Goal: Use online tool/utility: Utilize a website feature to perform a specific function

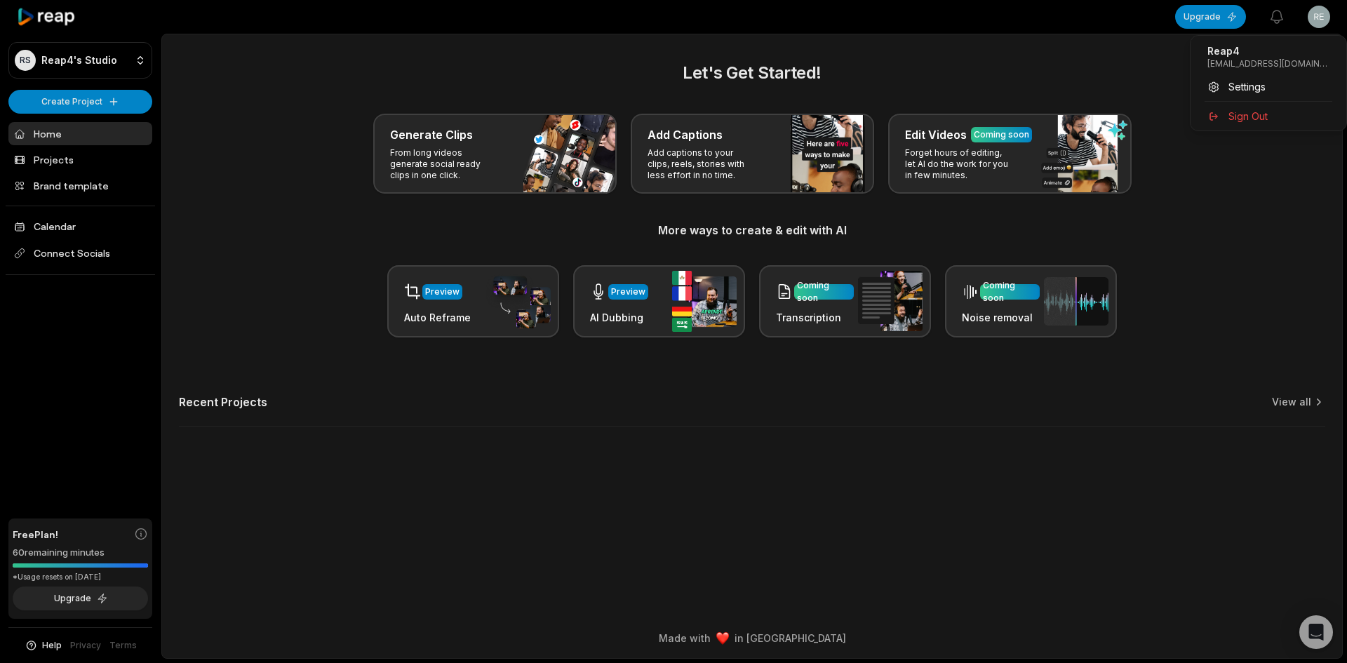
click at [1328, 19] on html "RS Reap4's Studio Create Project Home Projects Brand template Calendar Connect …" at bounding box center [673, 331] width 1347 height 663
click at [1324, 18] on html "RS Reap4's Studio Create Project Home Projects Brand template Calendar Connect …" at bounding box center [673, 331] width 1347 height 663
click at [88, 107] on html "RS Reap4's Studio Create Project Home Projects Brand template Calendar Connect …" at bounding box center [673, 331] width 1347 height 663
click at [76, 133] on link "Create Clips" at bounding box center [80, 131] width 137 height 23
click at [72, 94] on html "RS Reap4's Studio Create Project Home Projects Brand template Calendar Connect …" at bounding box center [673, 331] width 1347 height 663
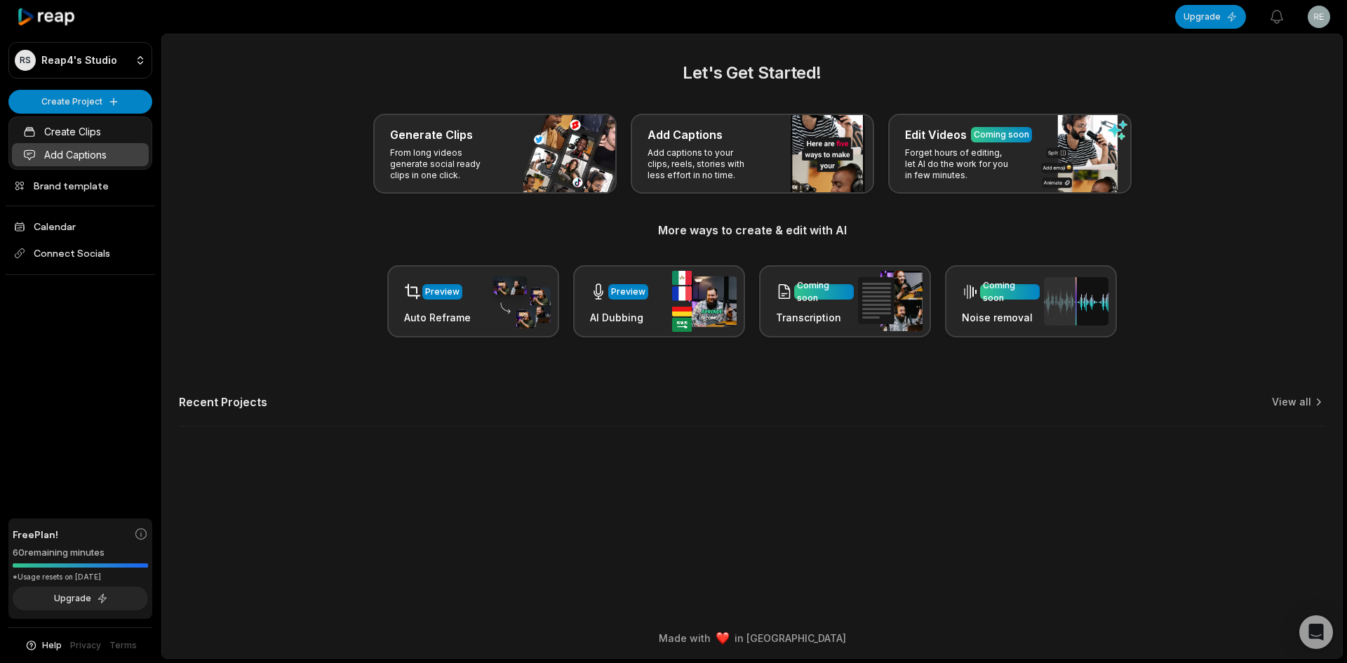
click at [81, 145] on link "Add Captions" at bounding box center [80, 154] width 137 height 23
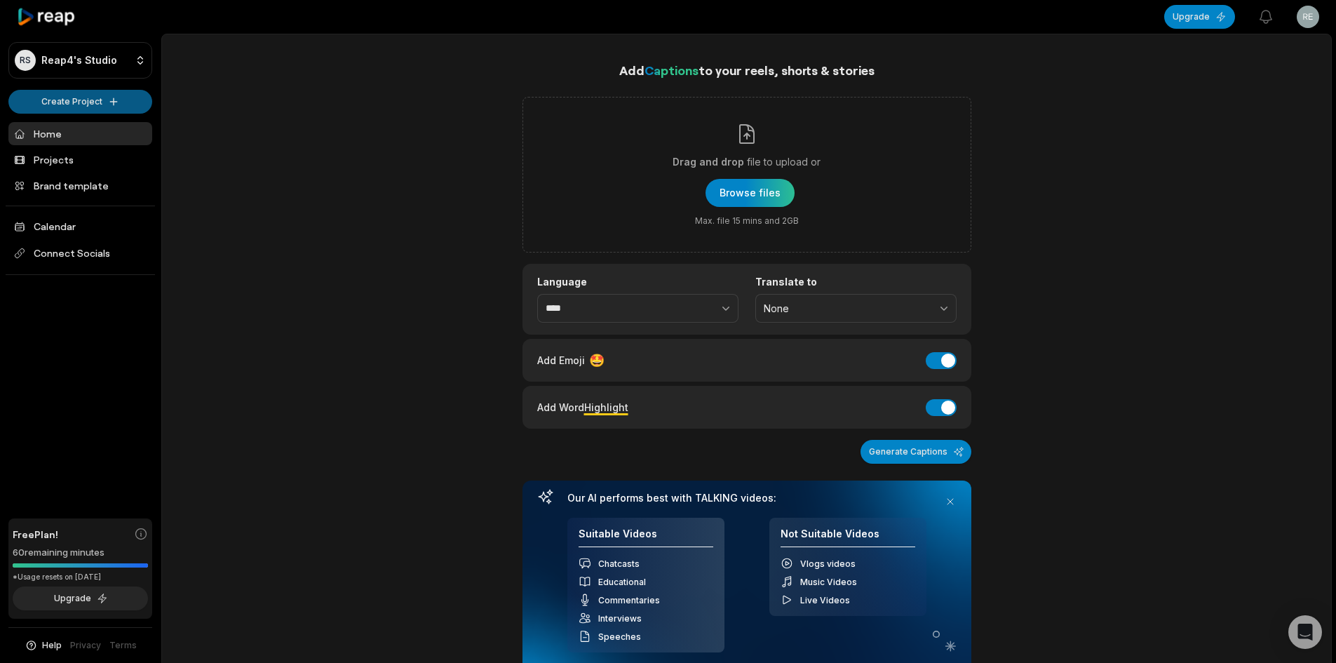
click at [76, 103] on html "RS Reap4's Studio Create Project Home Projects Brand template Calendar Connect …" at bounding box center [668, 331] width 1336 height 663
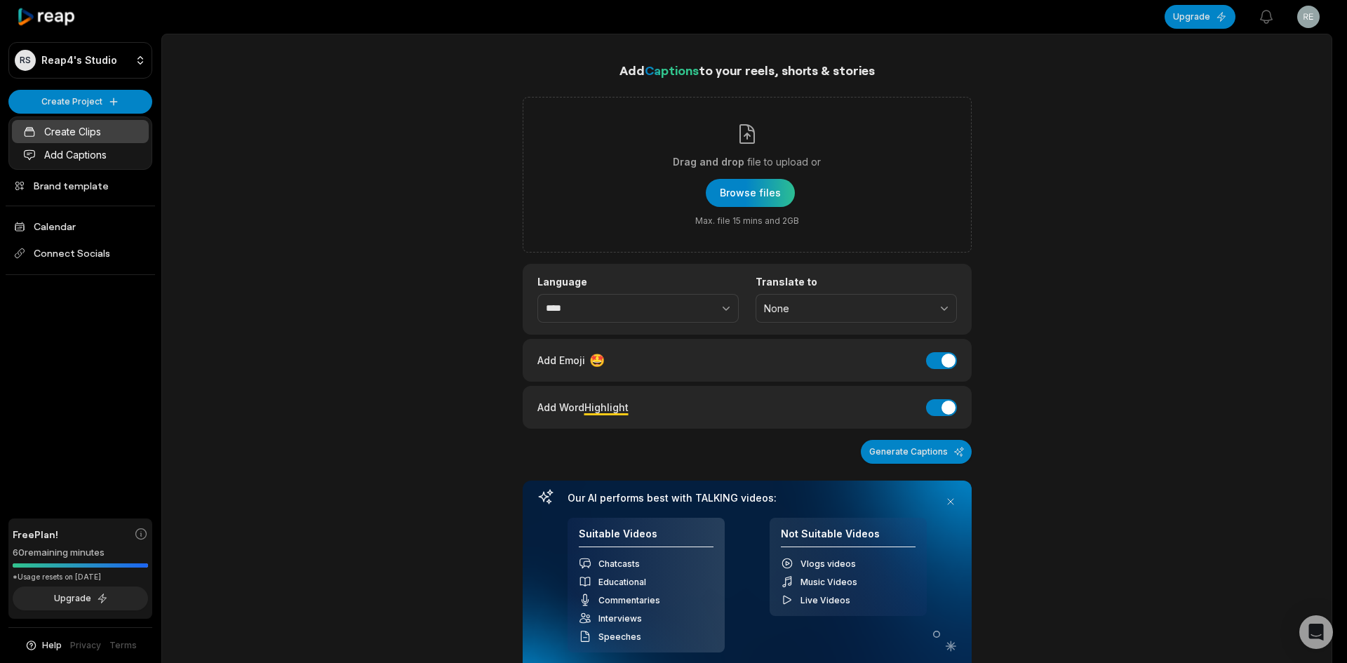
click at [85, 133] on link "Create Clips" at bounding box center [80, 131] width 137 height 23
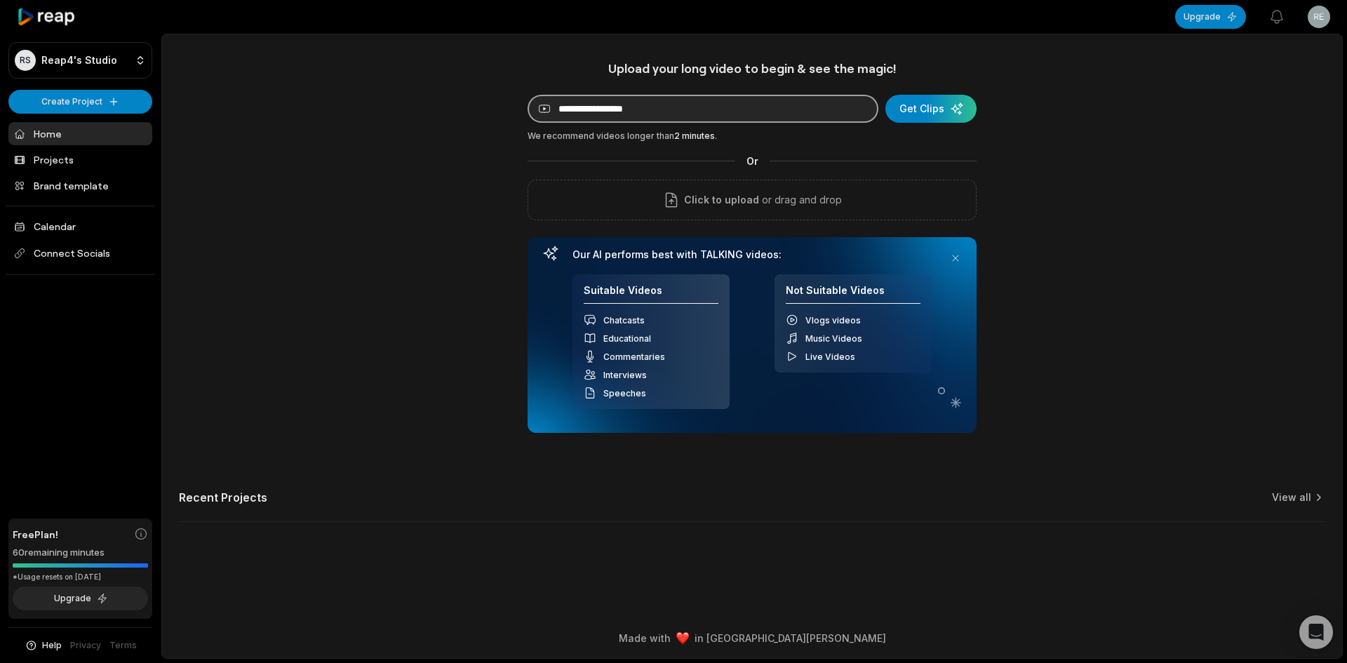
click at [663, 107] on input at bounding box center [702, 109] width 351 height 28
paste input "**********"
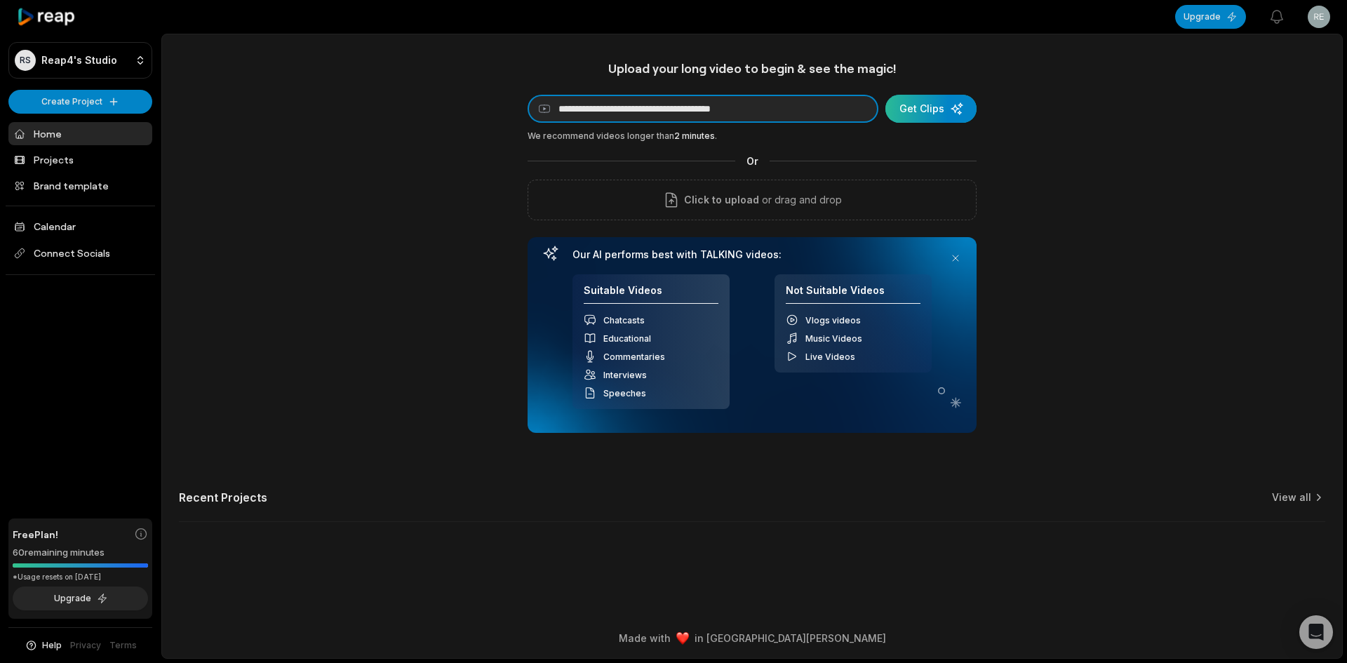
type input "**********"
click at [951, 105] on div "submit" at bounding box center [930, 109] width 91 height 28
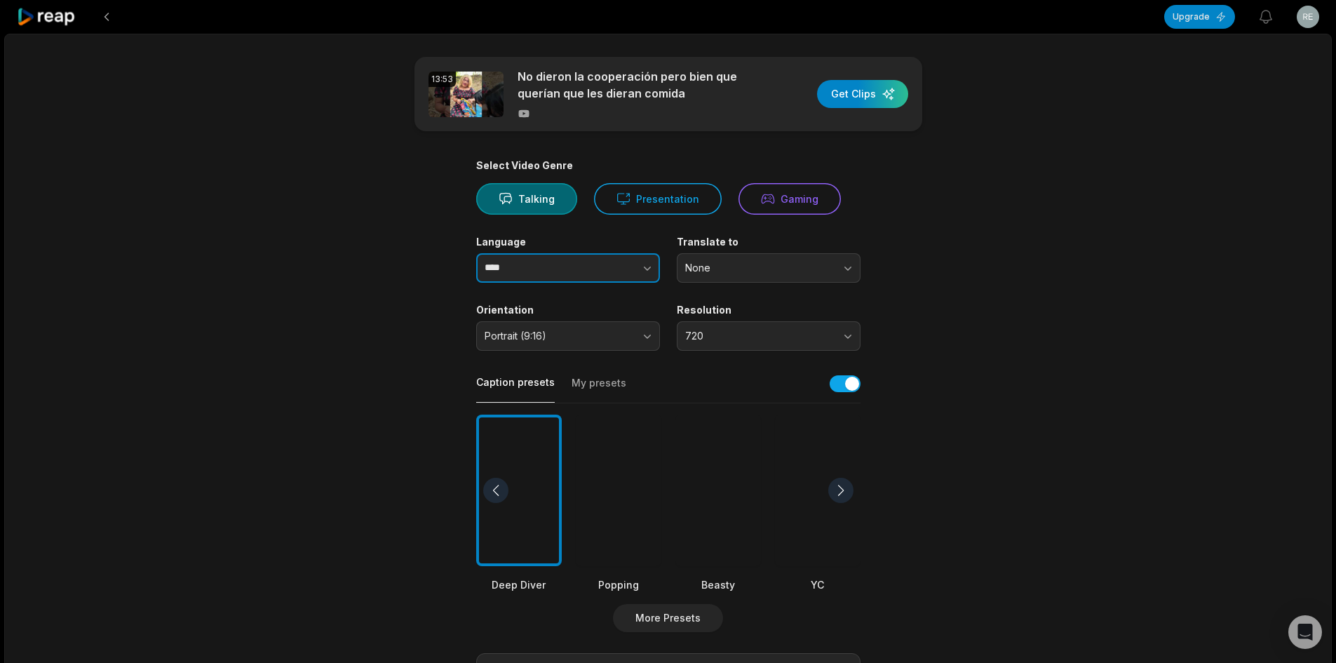
click at [605, 258] on button "button" at bounding box center [619, 267] width 80 height 29
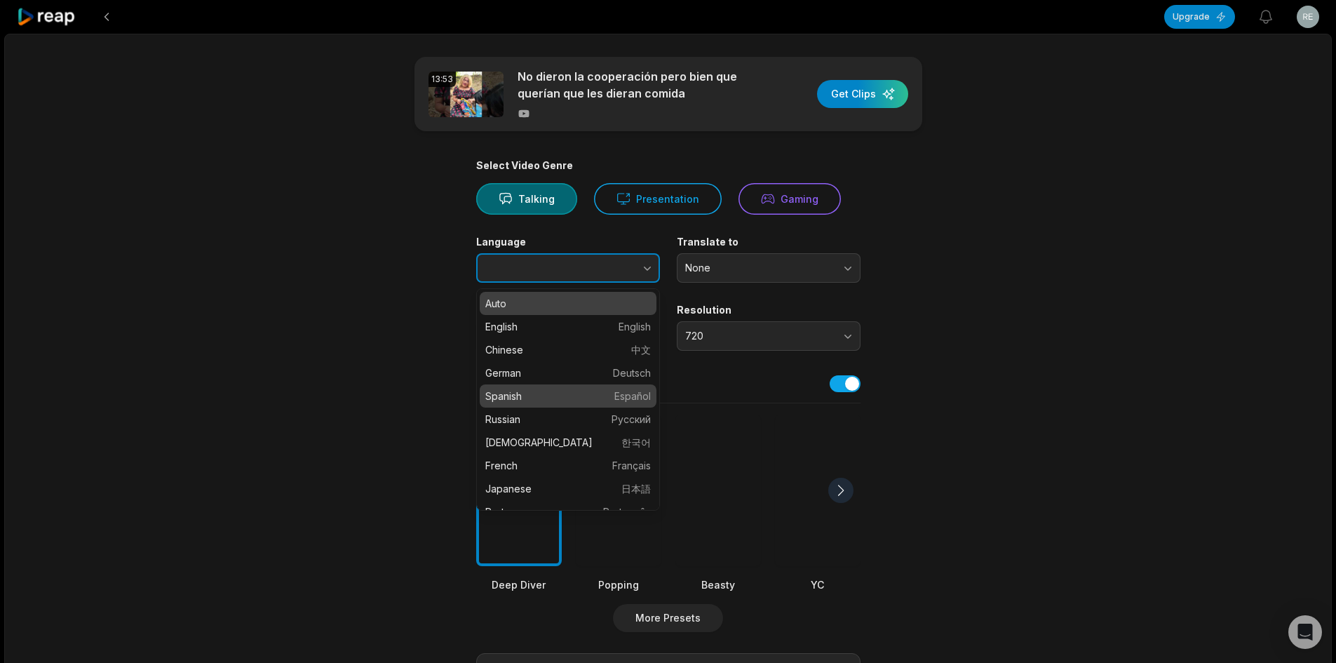
type input "*******"
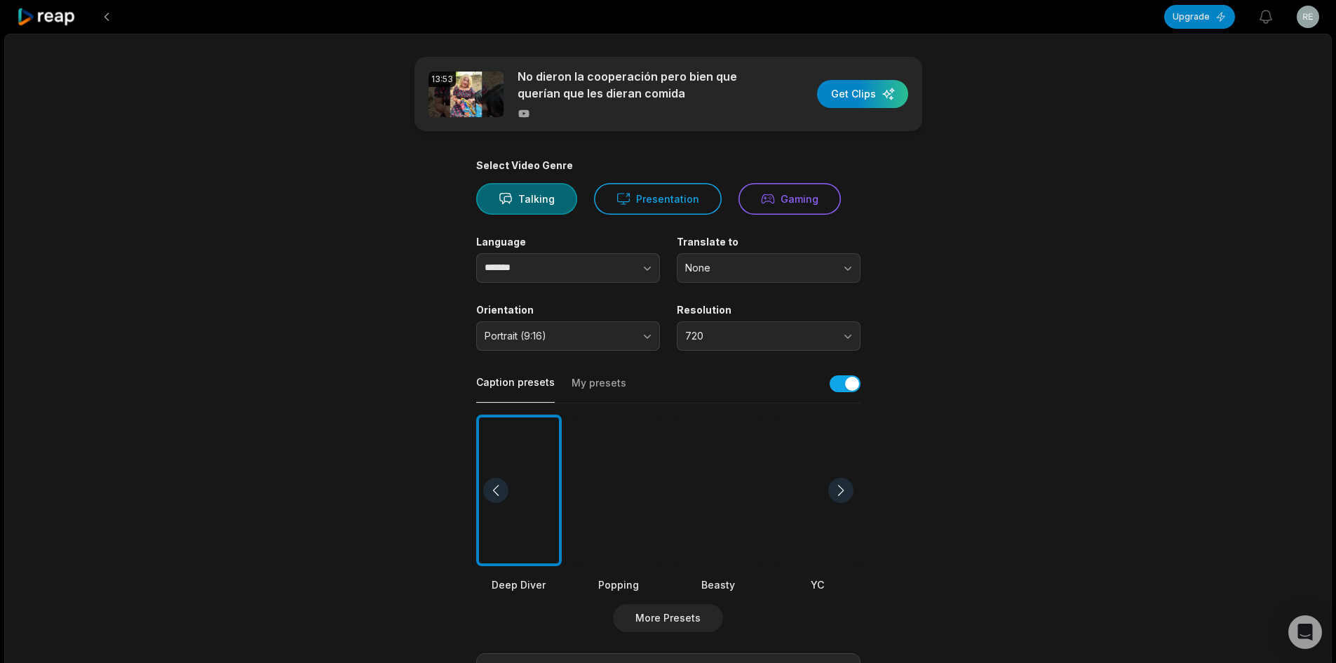
click at [750, 485] on div at bounding box center [718, 491] width 86 height 152
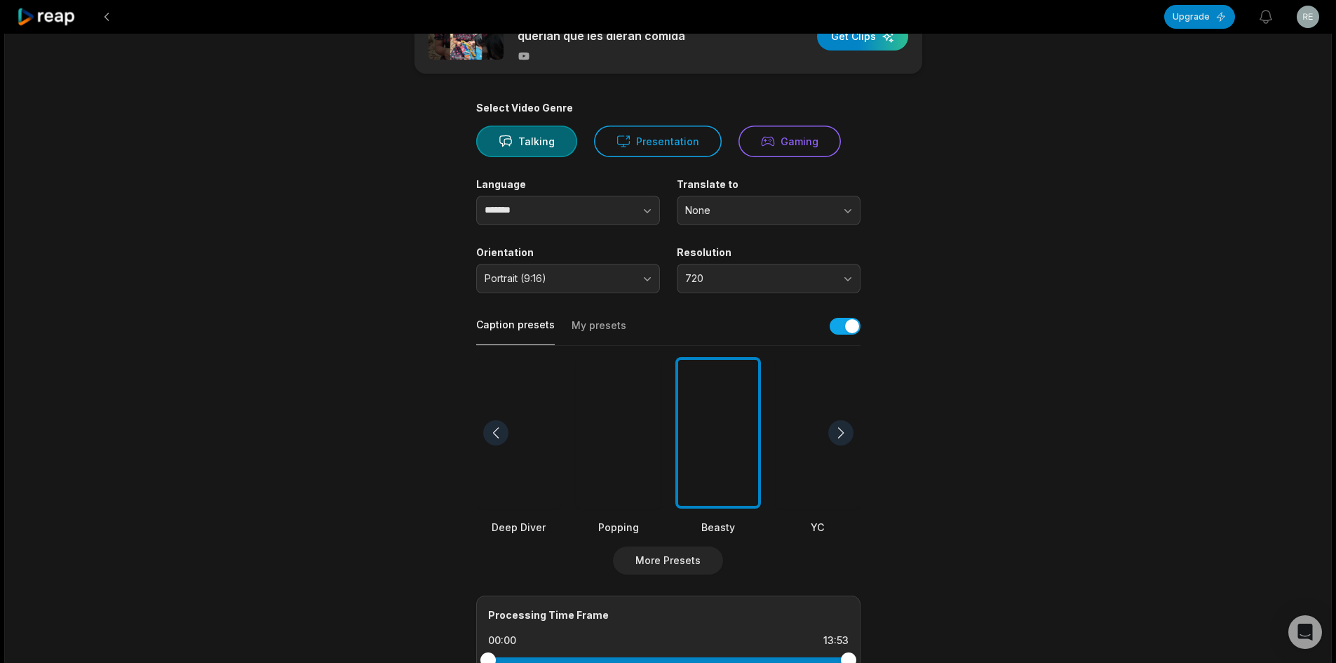
scroll to position [351, 0]
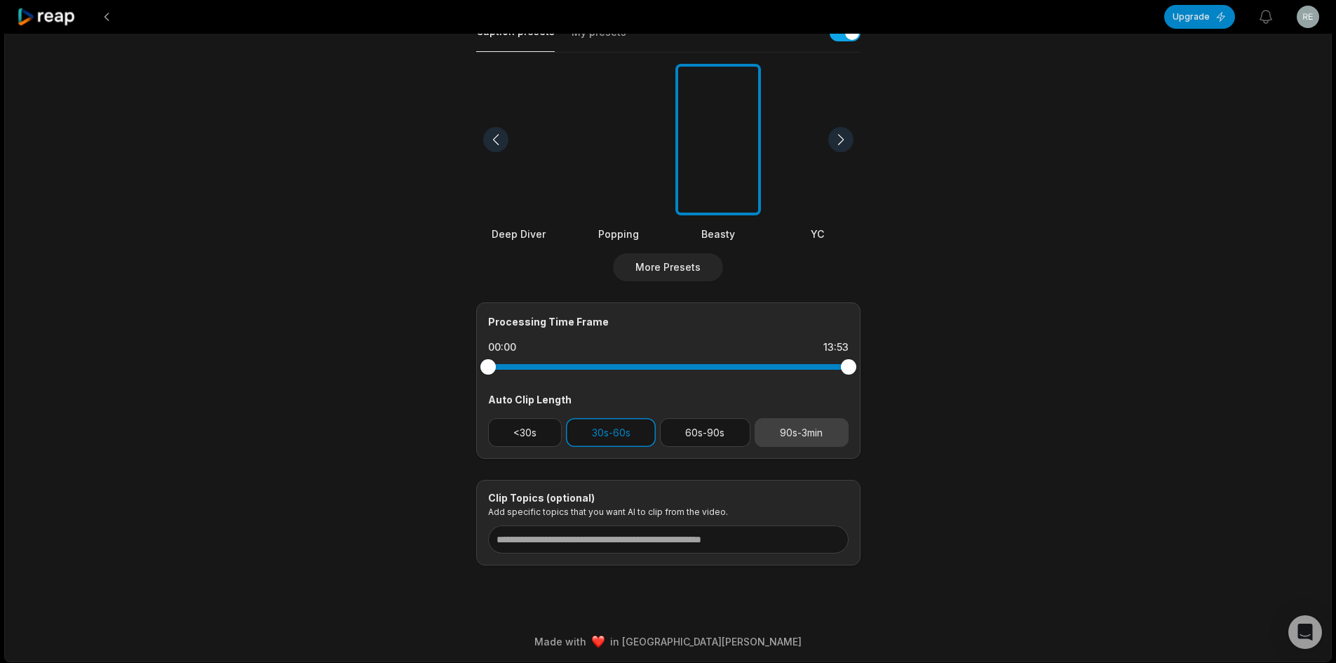
click at [810, 445] on button "90s-3min" at bounding box center [802, 432] width 94 height 29
click at [630, 435] on button "30s-60s" at bounding box center [611, 432] width 90 height 29
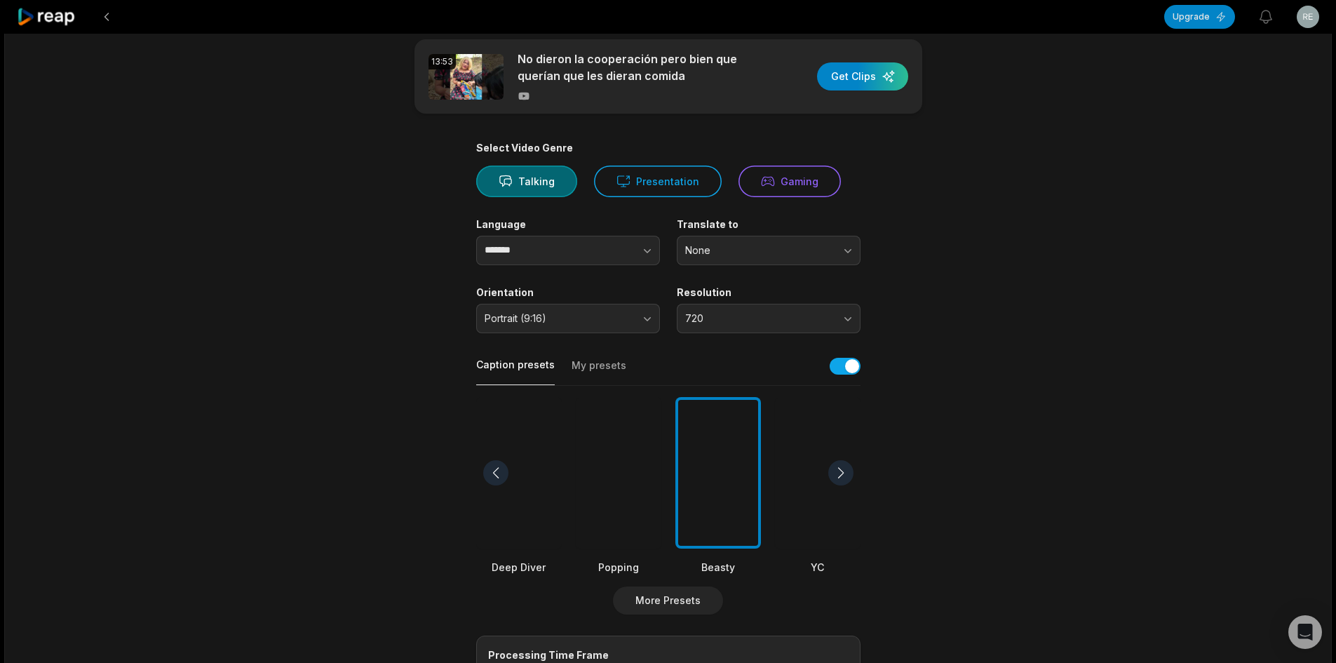
scroll to position [0, 0]
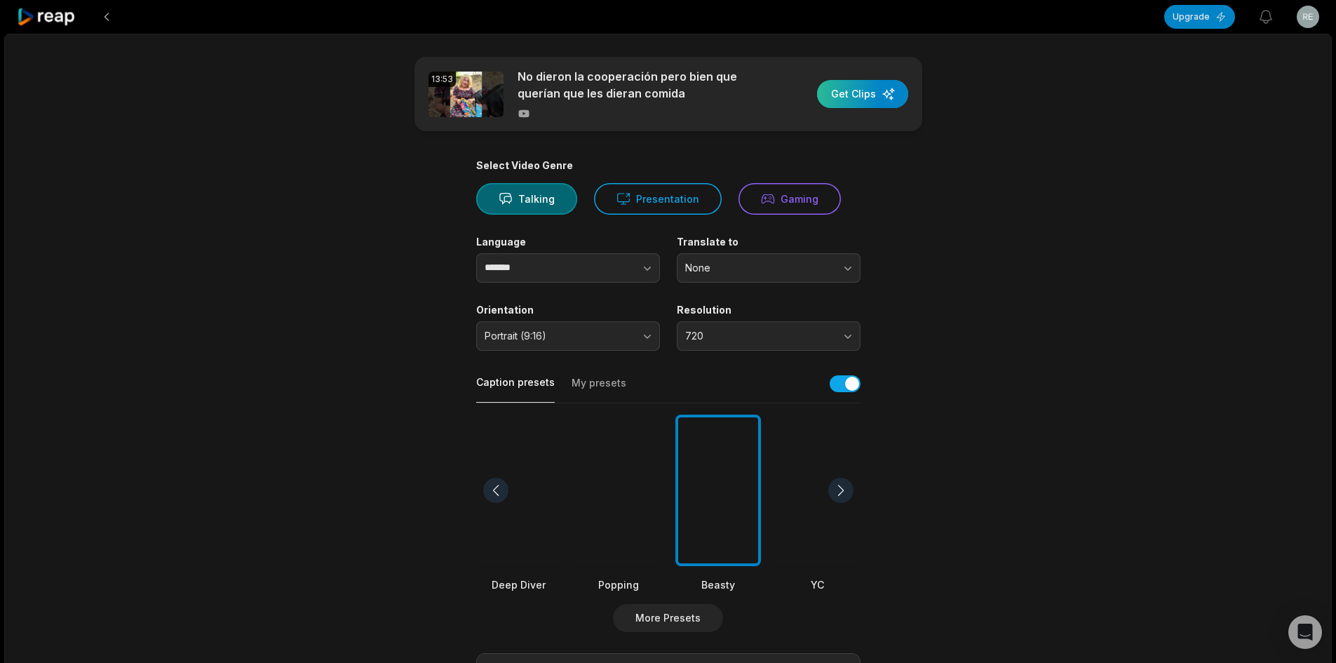
click at [862, 99] on div "button" at bounding box center [862, 94] width 91 height 28
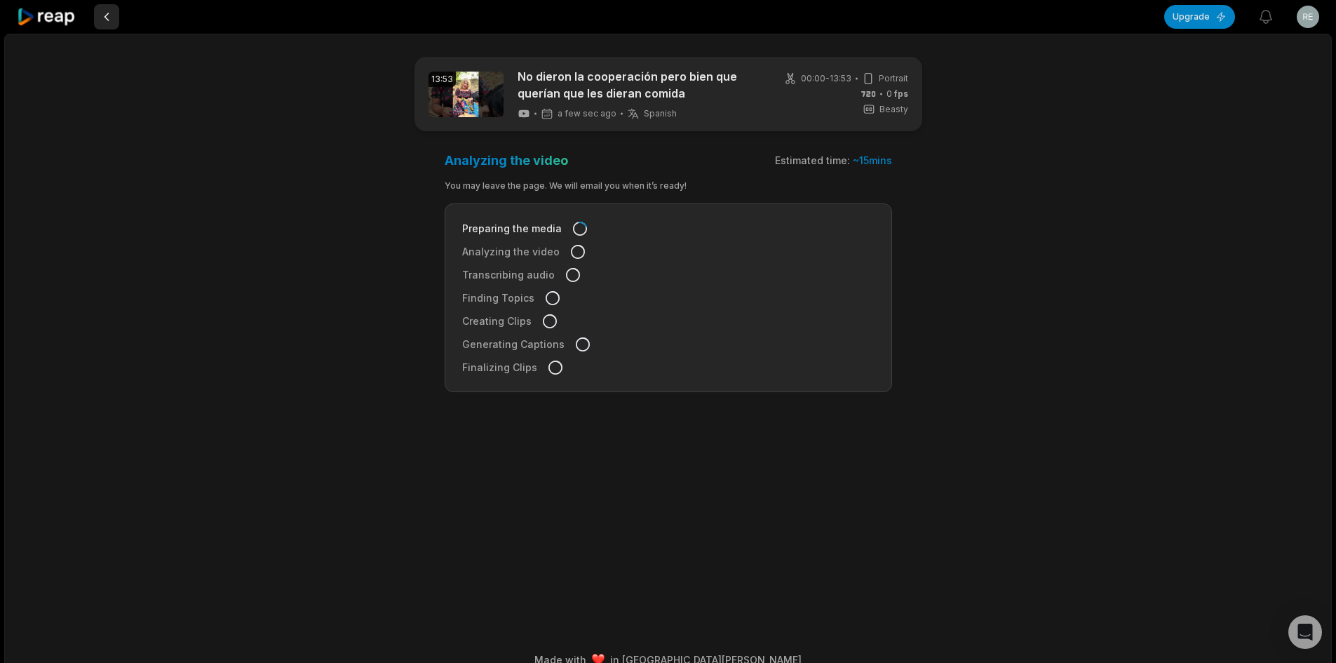
click at [94, 20] on button at bounding box center [106, 16] width 25 height 25
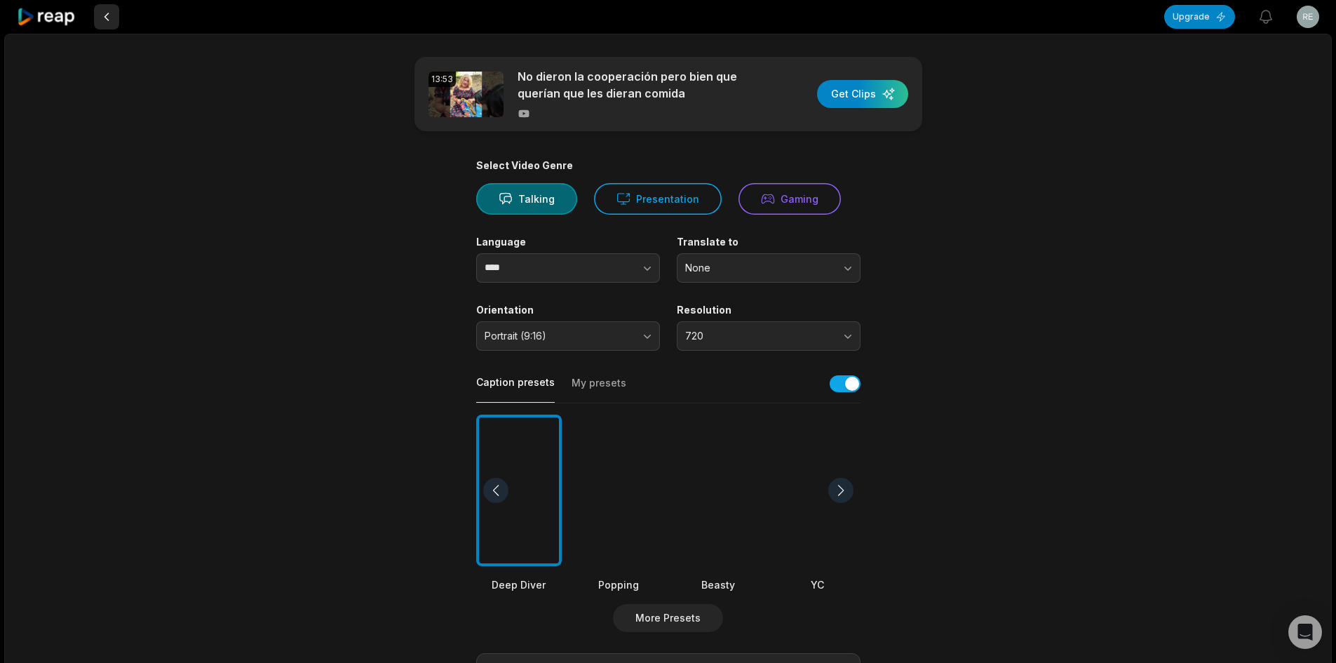
click at [109, 20] on button at bounding box center [106, 16] width 25 height 25
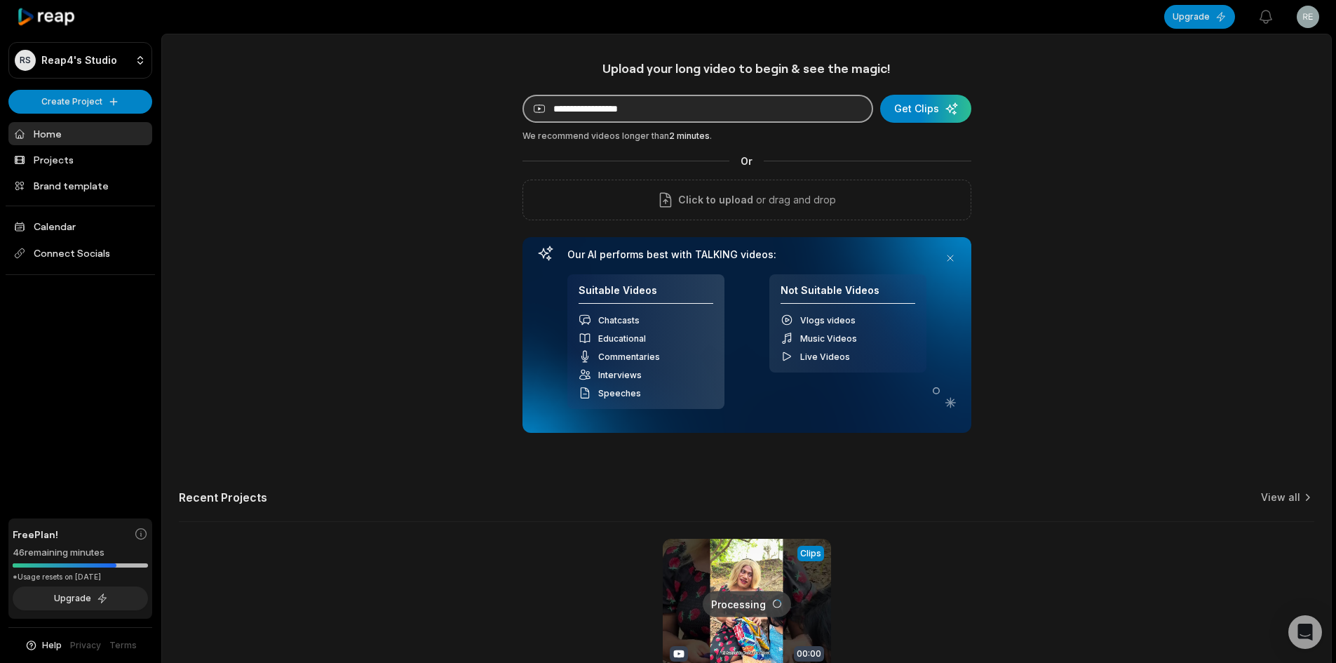
click at [710, 110] on input at bounding box center [698, 109] width 351 height 28
paste input "**********"
type input "**********"
click at [927, 97] on div "submit" at bounding box center [925, 109] width 91 height 28
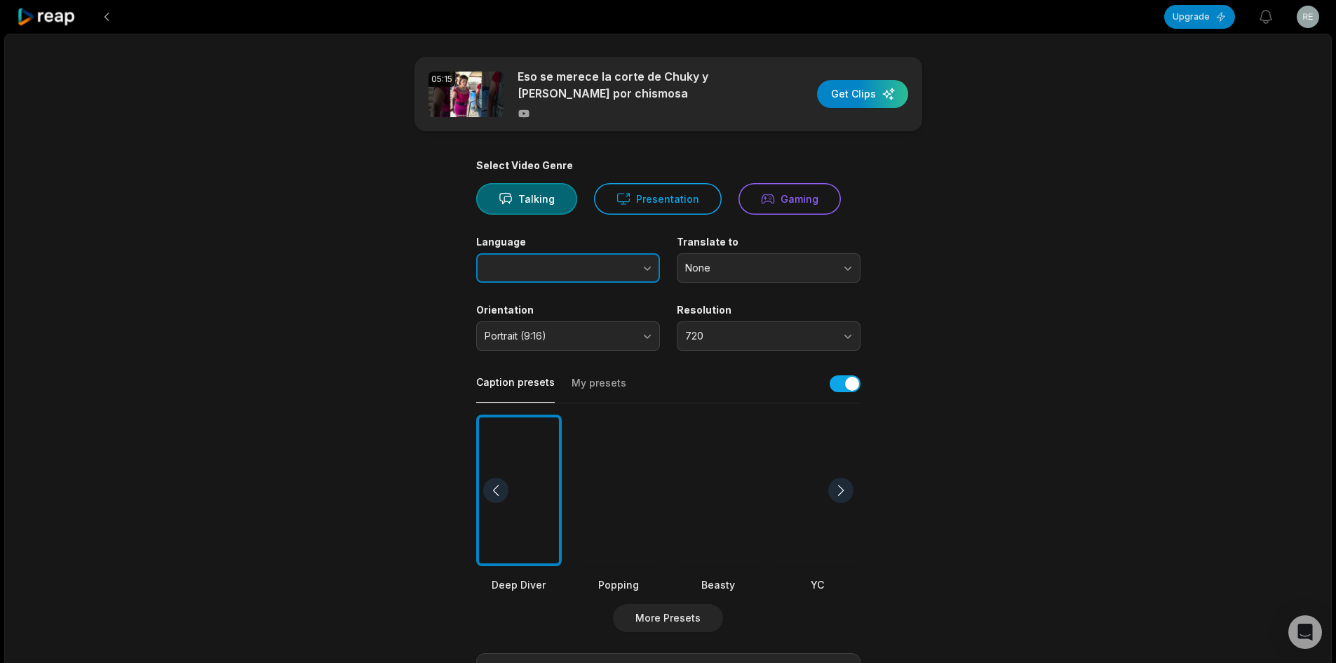
click at [607, 269] on button "button" at bounding box center [619, 267] width 80 height 29
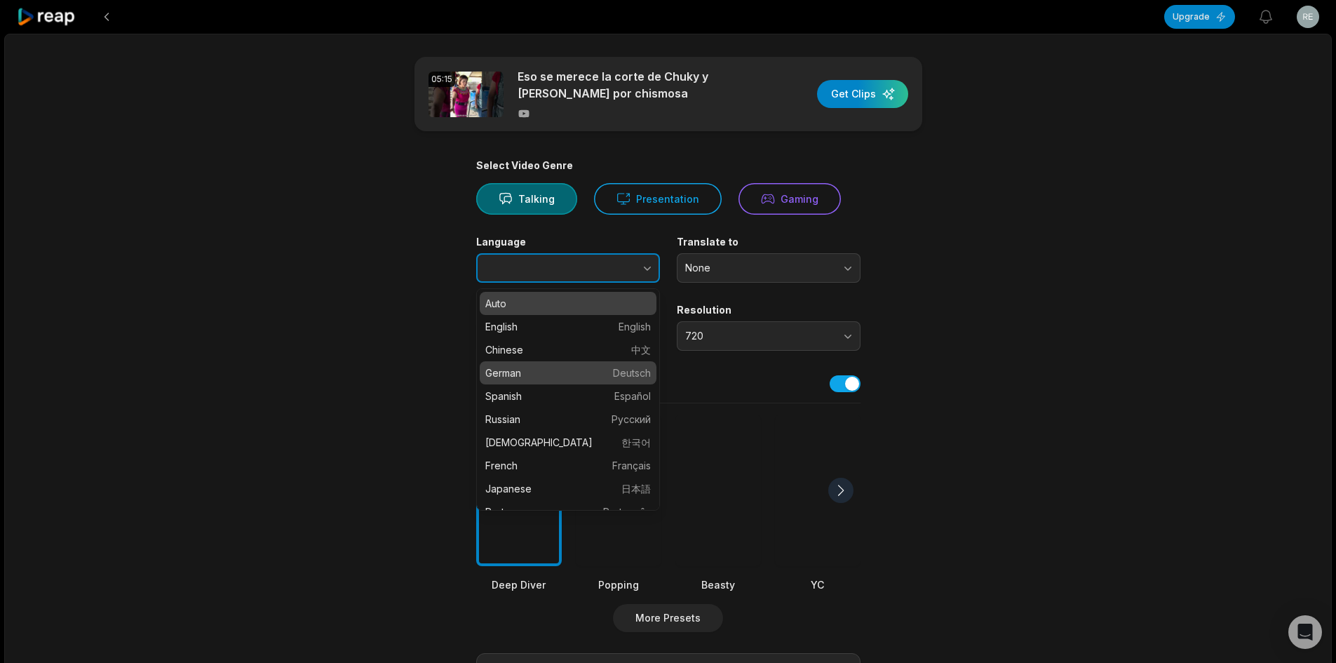
type input "*******"
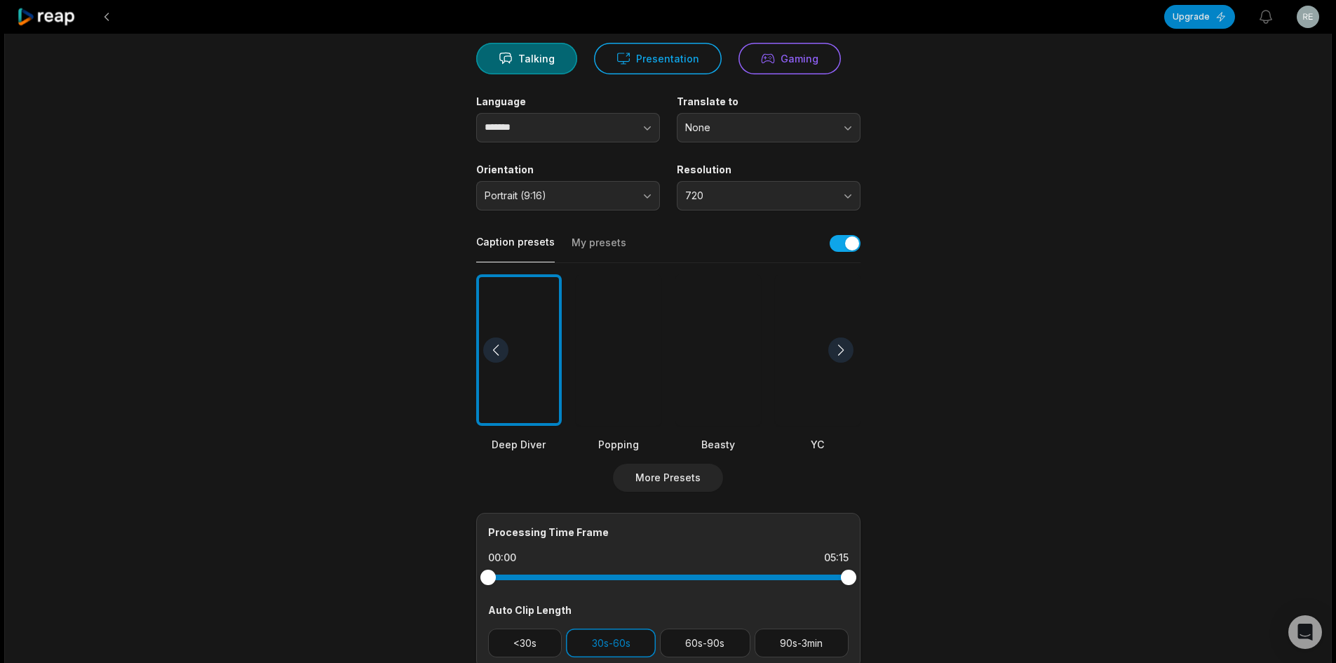
click at [727, 353] on div at bounding box center [718, 350] width 86 height 152
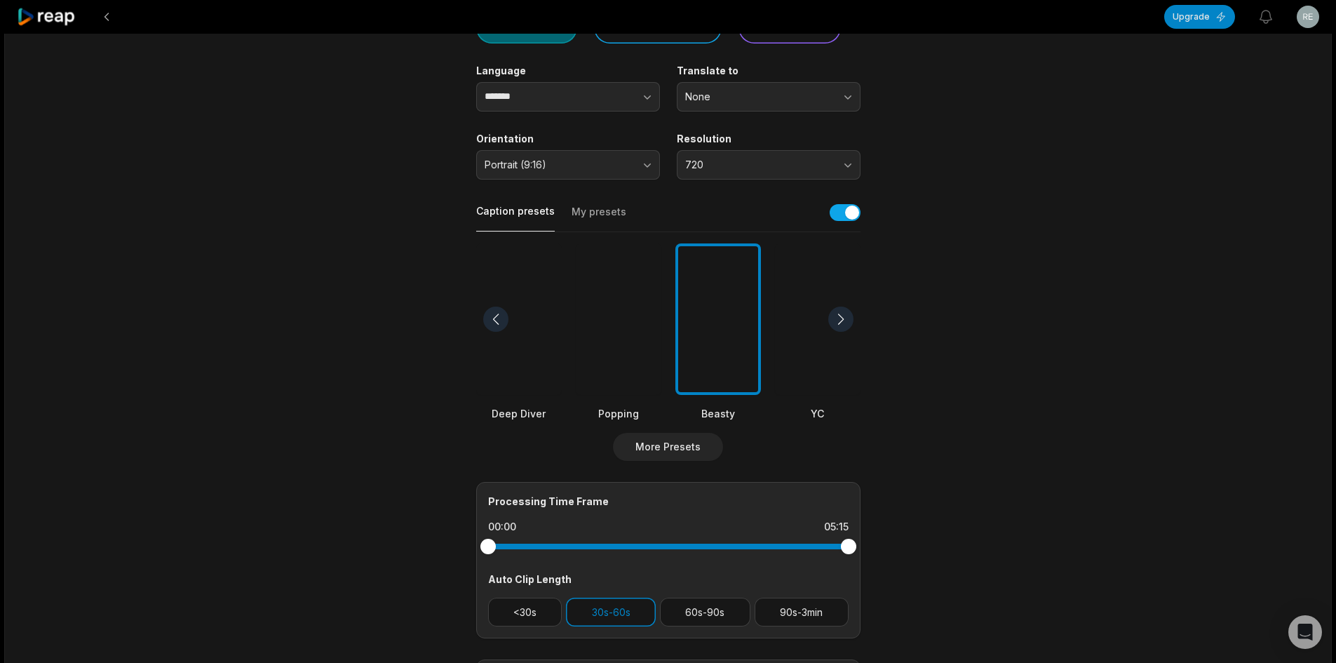
scroll to position [351, 0]
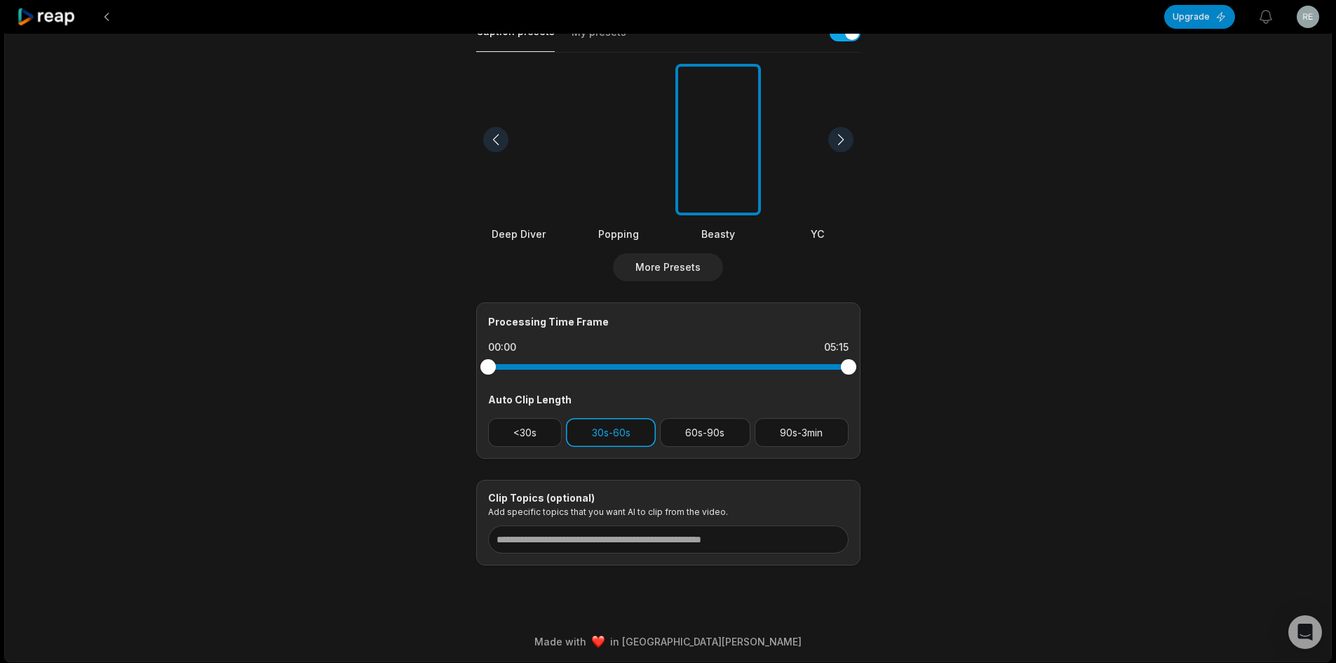
click at [620, 443] on button "30s-60s" at bounding box center [611, 432] width 90 height 29
click at [730, 433] on button "60s-90s" at bounding box center [705, 432] width 90 height 29
click at [703, 423] on button "60s-90s" at bounding box center [705, 432] width 90 height 29
click at [706, 433] on button "60s-90s" at bounding box center [705, 432] width 90 height 29
click at [600, 434] on button "30s-60s" at bounding box center [611, 432] width 90 height 29
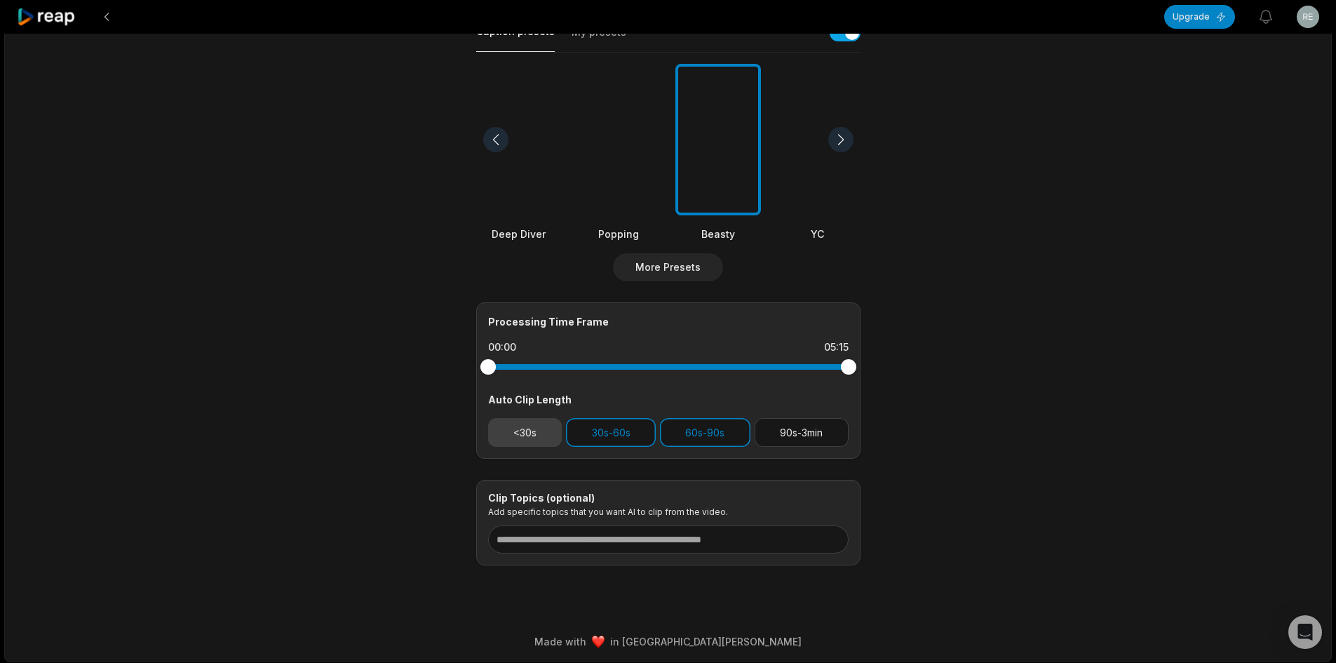
click at [532, 434] on button "<30s" at bounding box center [525, 432] width 74 height 29
click at [539, 431] on button "<30s" at bounding box center [525, 432] width 74 height 29
click at [613, 429] on button "30s-60s" at bounding box center [611, 432] width 90 height 29
click at [690, 426] on button "60s-90s" at bounding box center [705, 432] width 90 height 29
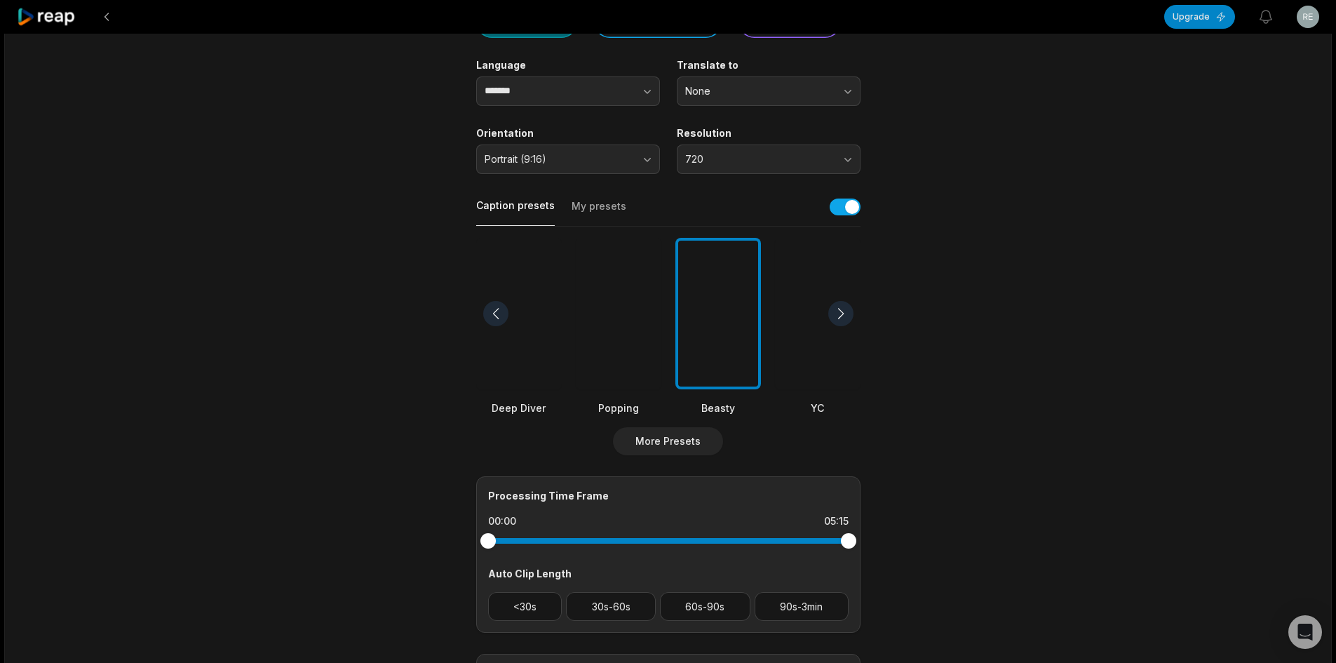
scroll to position [210, 0]
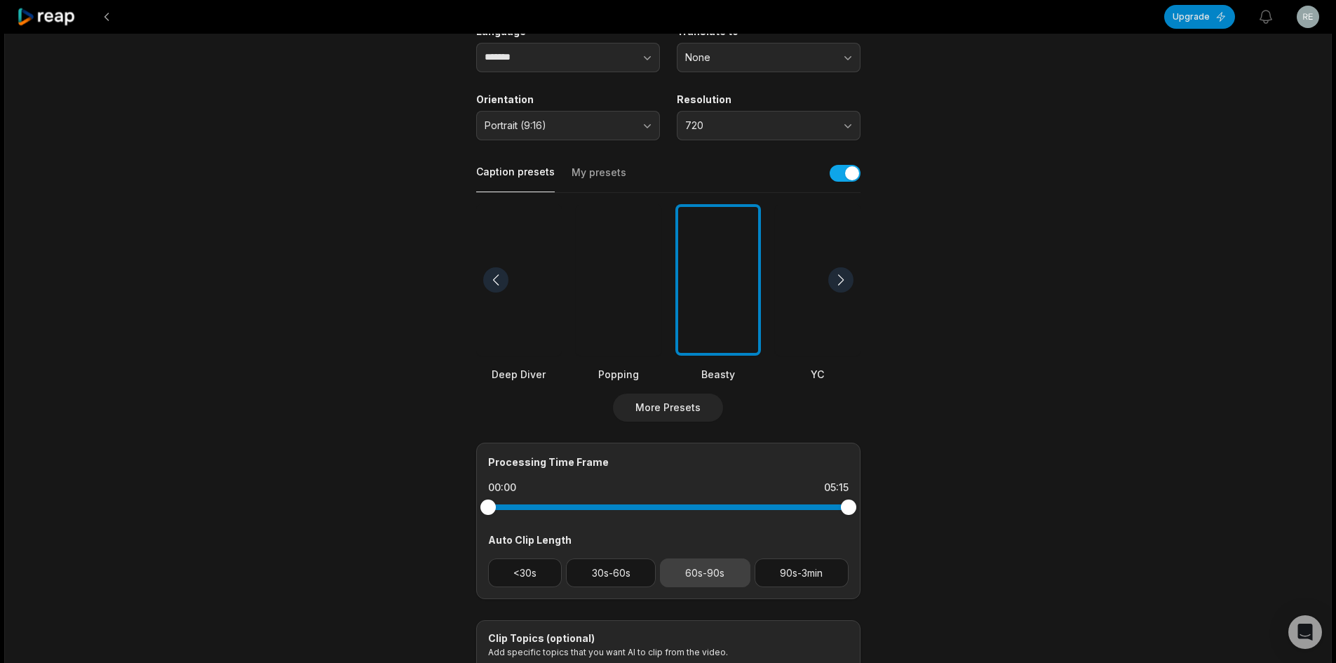
click at [725, 563] on button "60s-90s" at bounding box center [705, 572] width 90 height 29
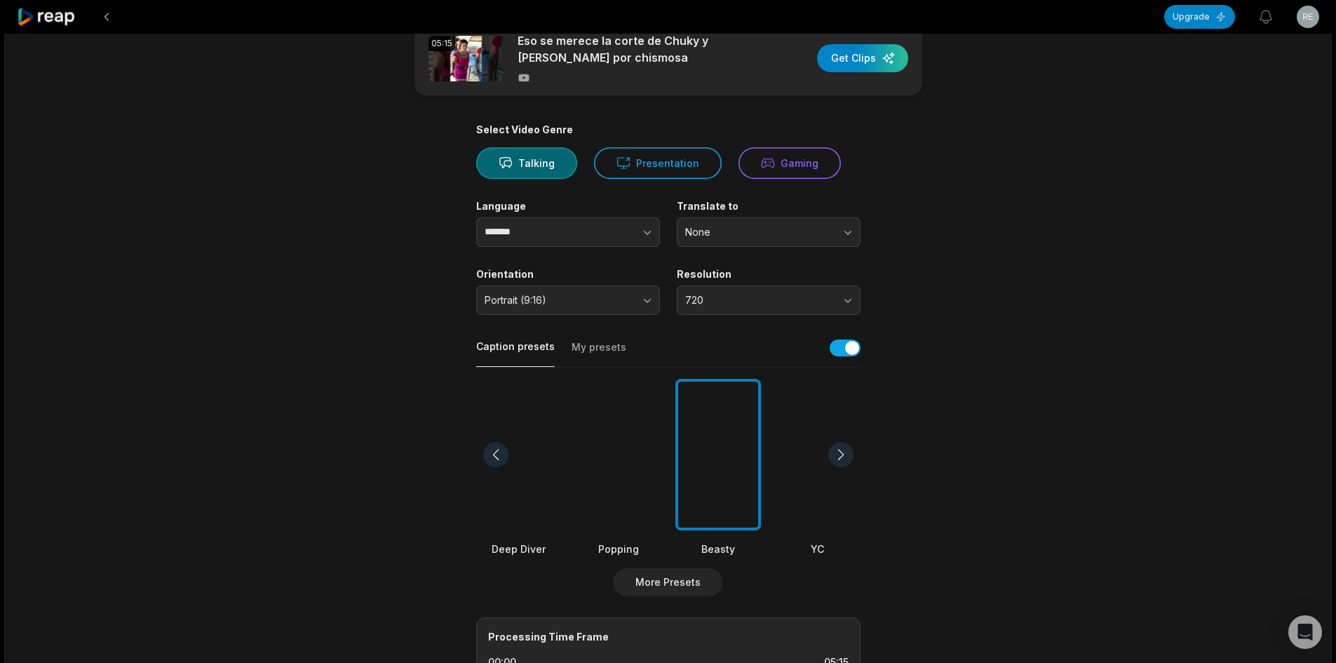
scroll to position [0, 0]
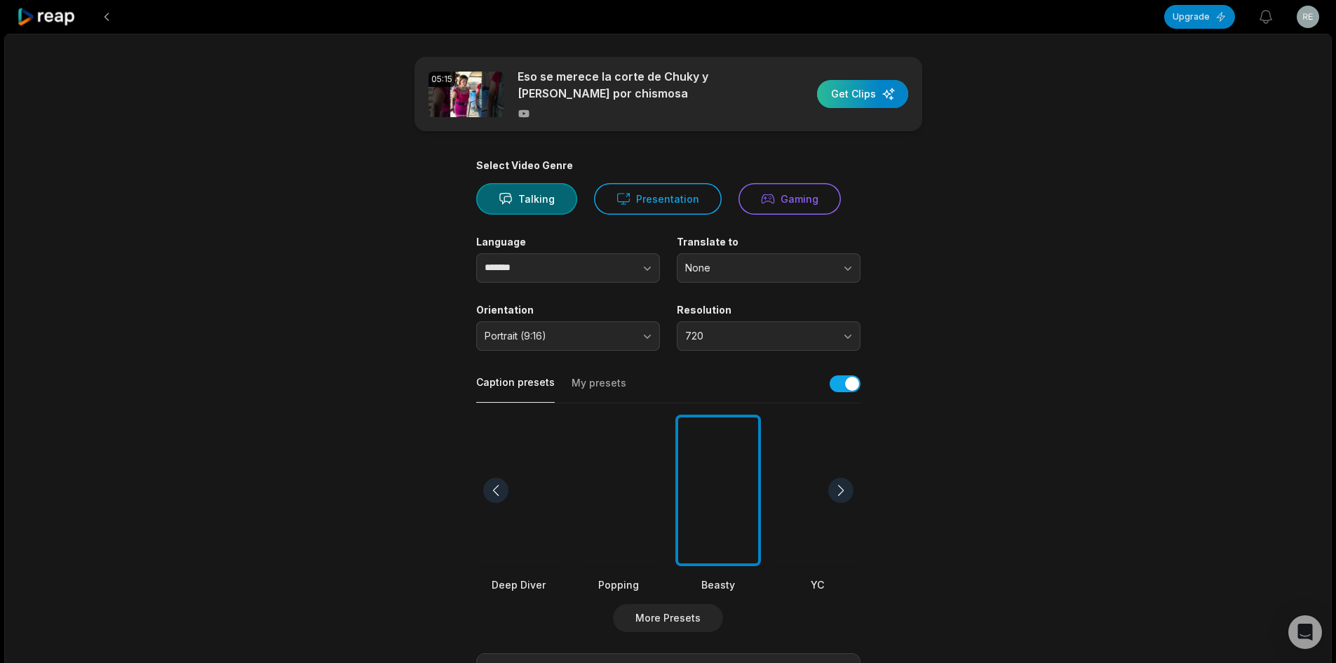
click at [857, 93] on div "button" at bounding box center [862, 94] width 91 height 28
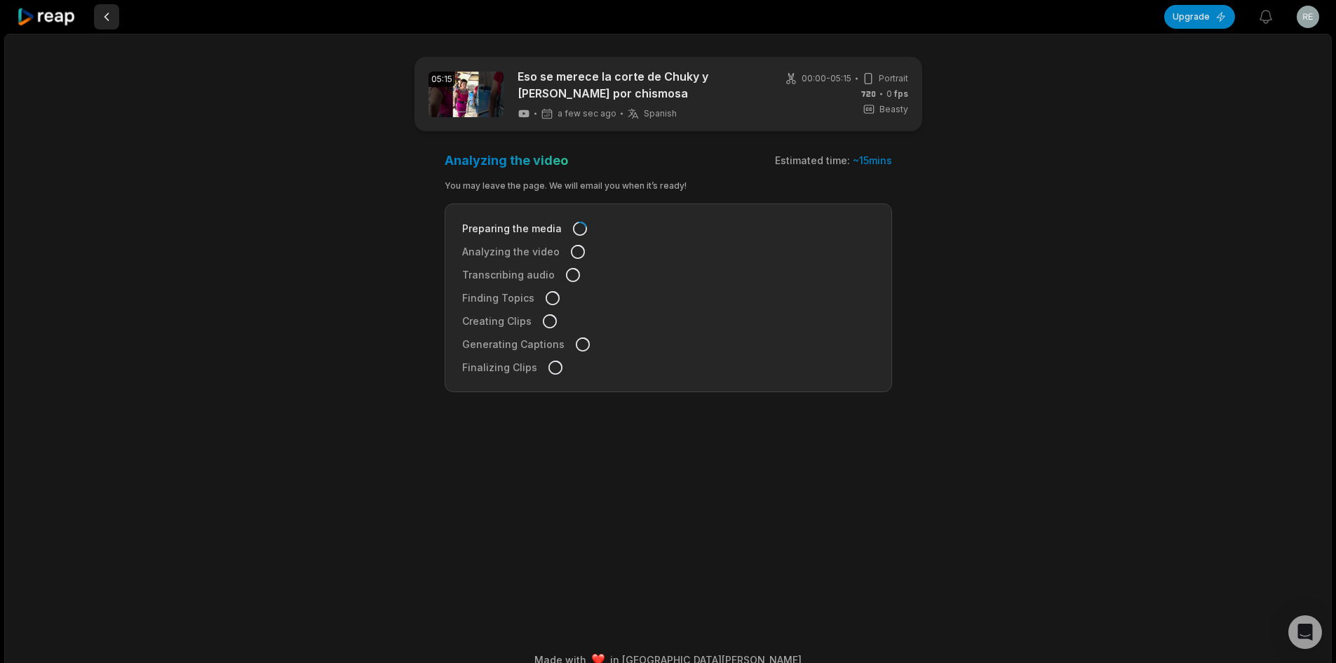
click at [105, 11] on button at bounding box center [106, 16] width 25 height 25
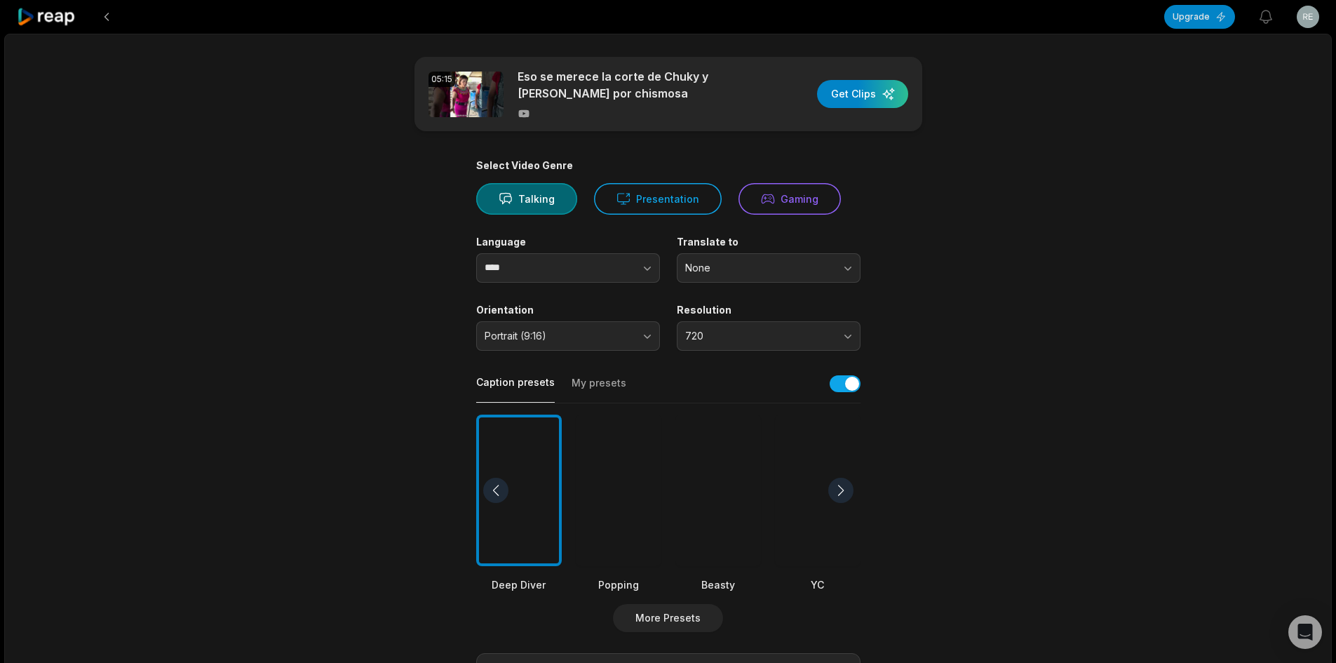
click at [105, 11] on button at bounding box center [106, 16] width 25 height 25
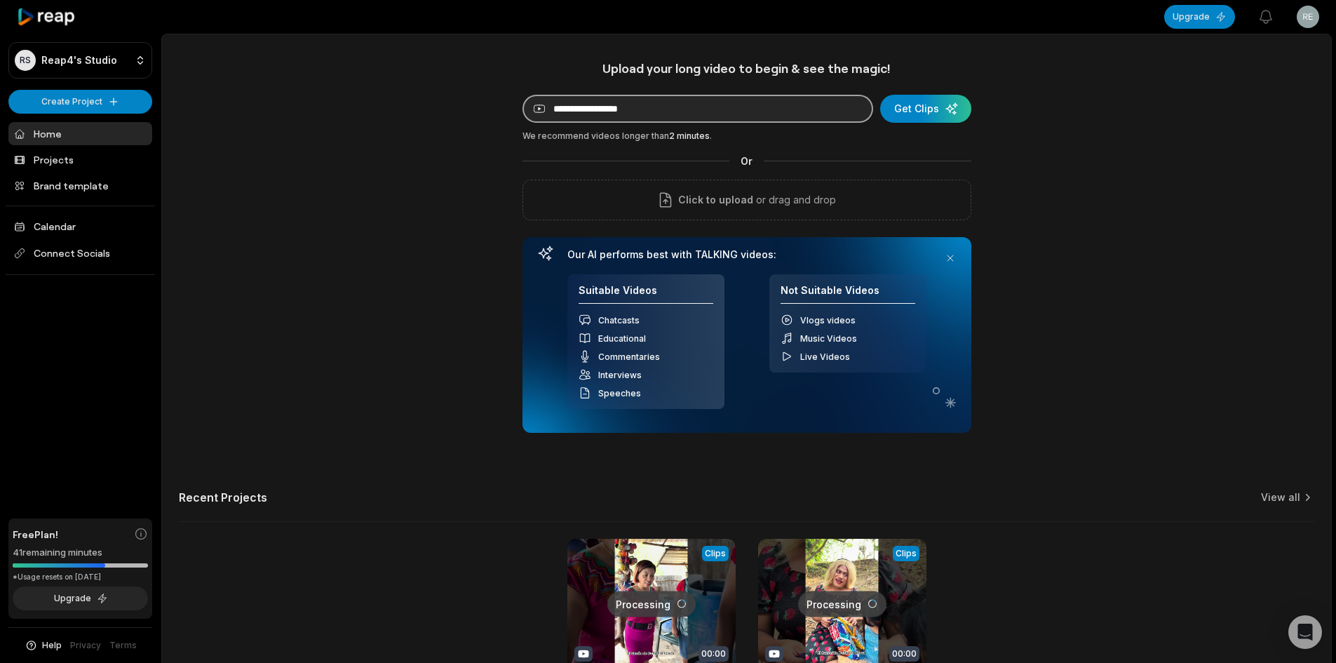
click at [631, 110] on input at bounding box center [698, 109] width 351 height 28
paste input "**********"
type input "**********"
click at [927, 112] on div "submit" at bounding box center [925, 109] width 91 height 28
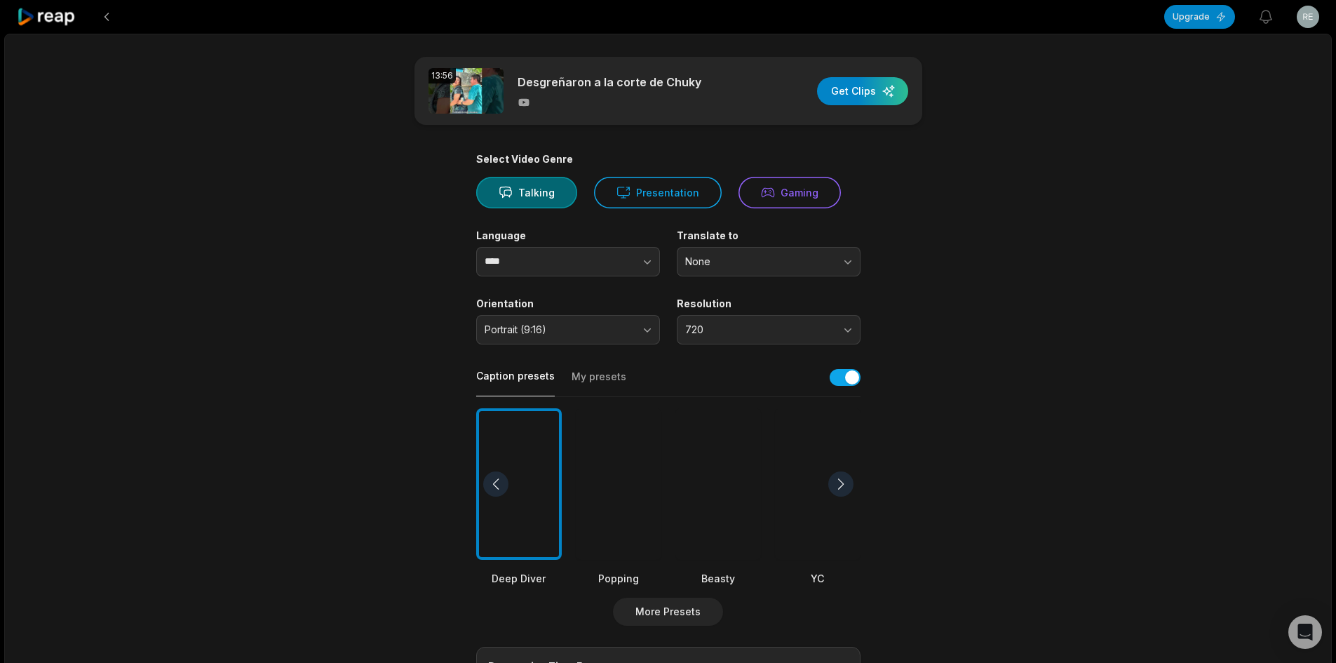
click at [735, 480] on div at bounding box center [718, 484] width 86 height 152
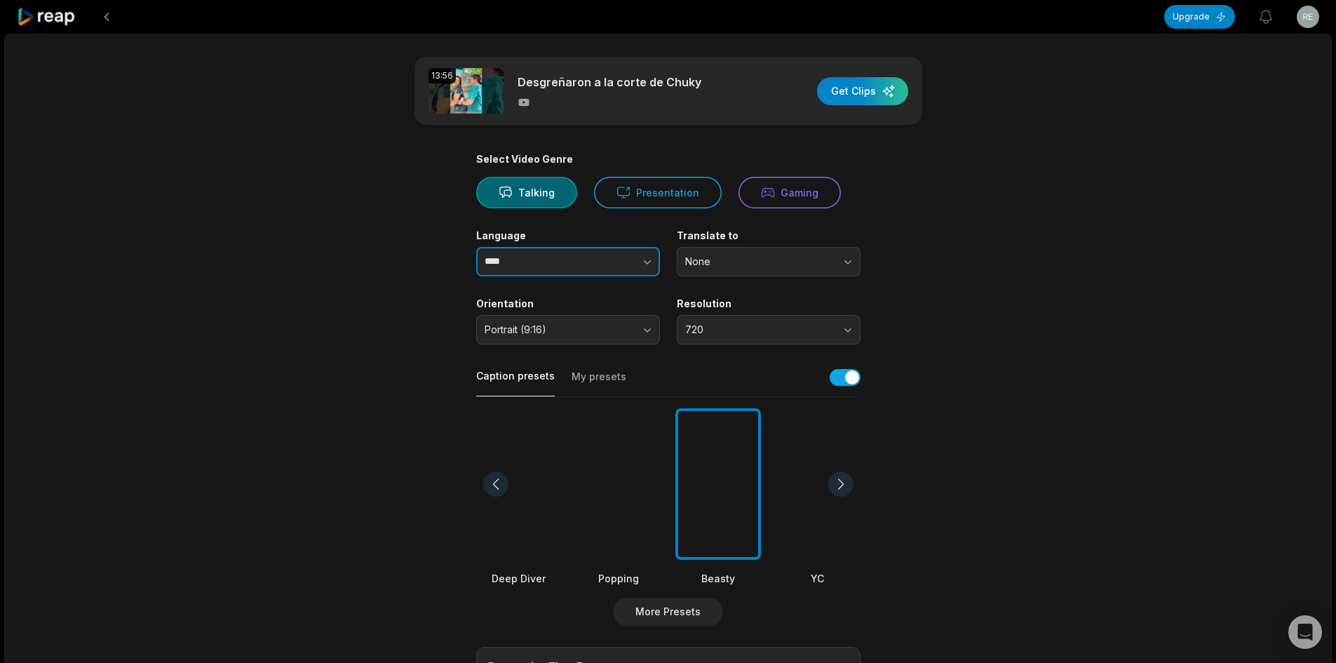
click at [579, 250] on input "****" at bounding box center [568, 261] width 184 height 29
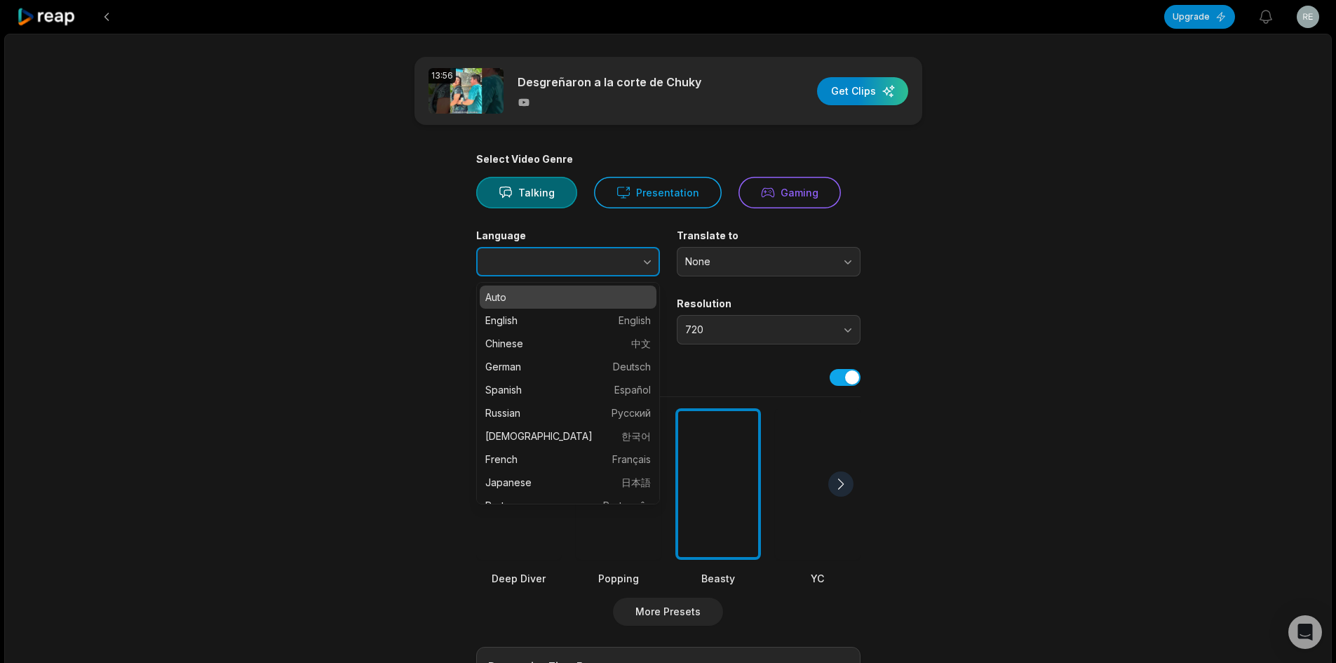
click at [614, 257] on button "button" at bounding box center [619, 261] width 80 height 29
type input "*******"
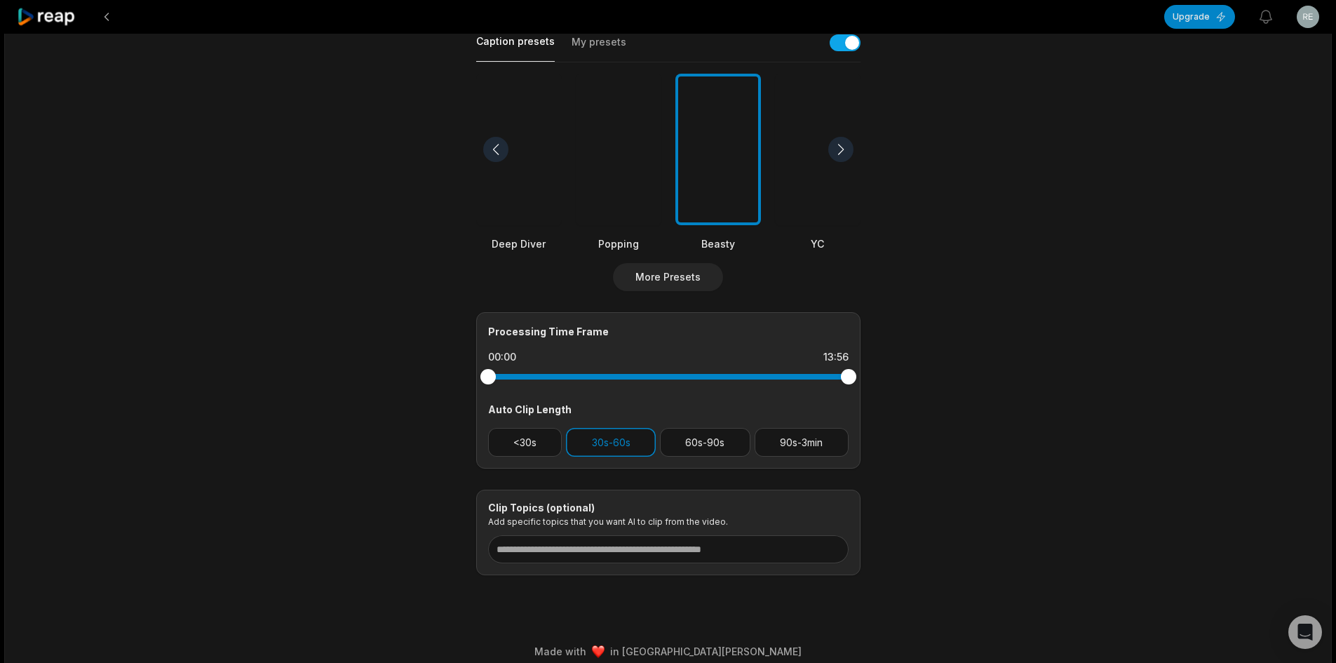
scroll to position [348, 0]
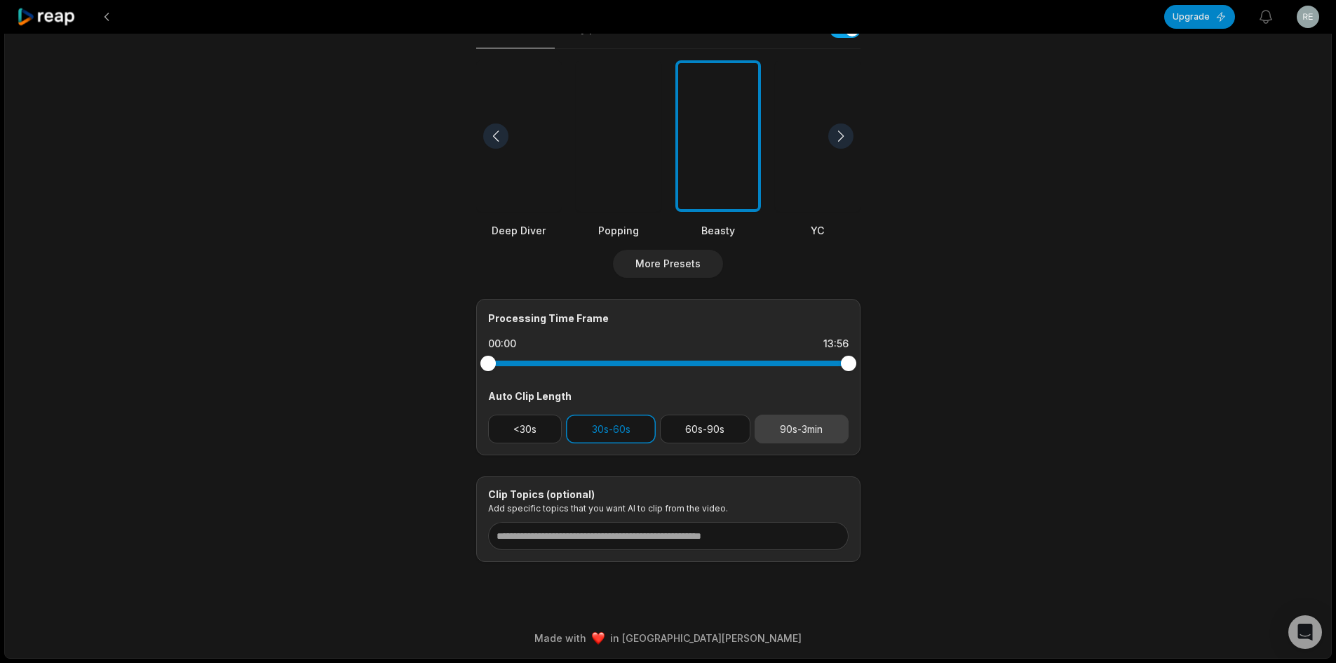
click at [810, 427] on button "90s-3min" at bounding box center [802, 429] width 94 height 29
click at [644, 433] on button "30s-60s" at bounding box center [611, 429] width 90 height 29
click at [702, 429] on button "60s-90s" at bounding box center [705, 429] width 90 height 29
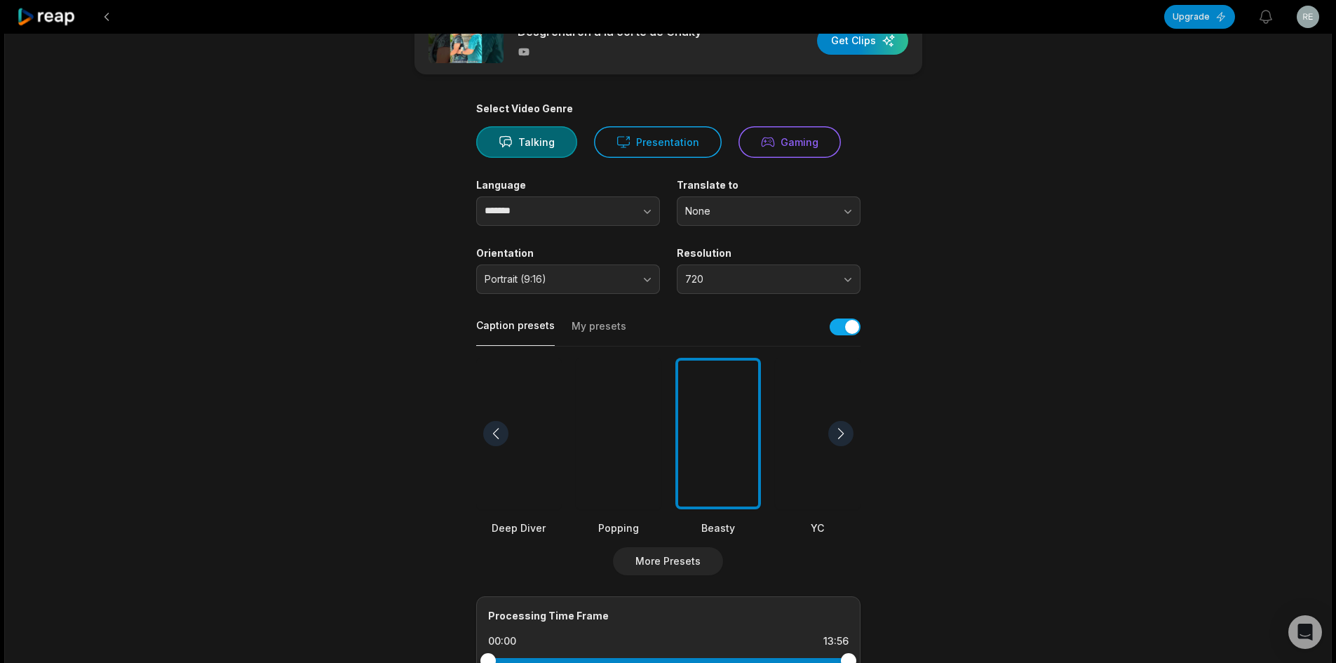
scroll to position [0, 0]
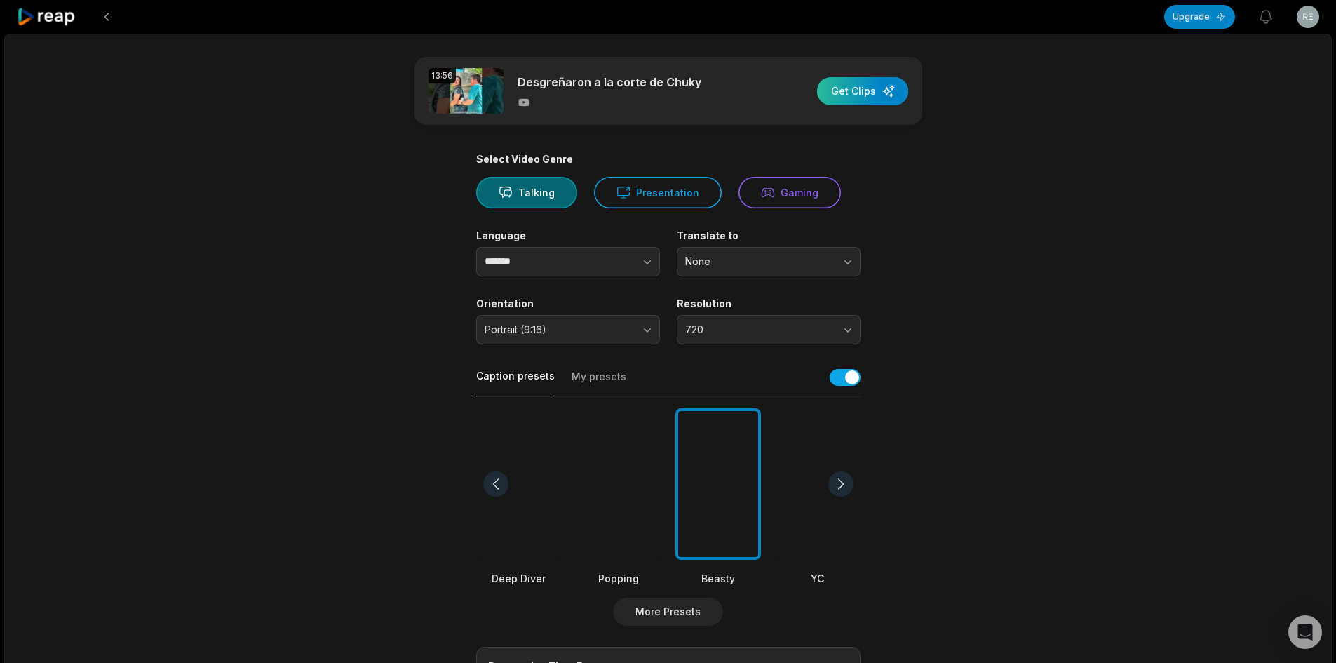
click at [877, 97] on div "button" at bounding box center [862, 91] width 91 height 28
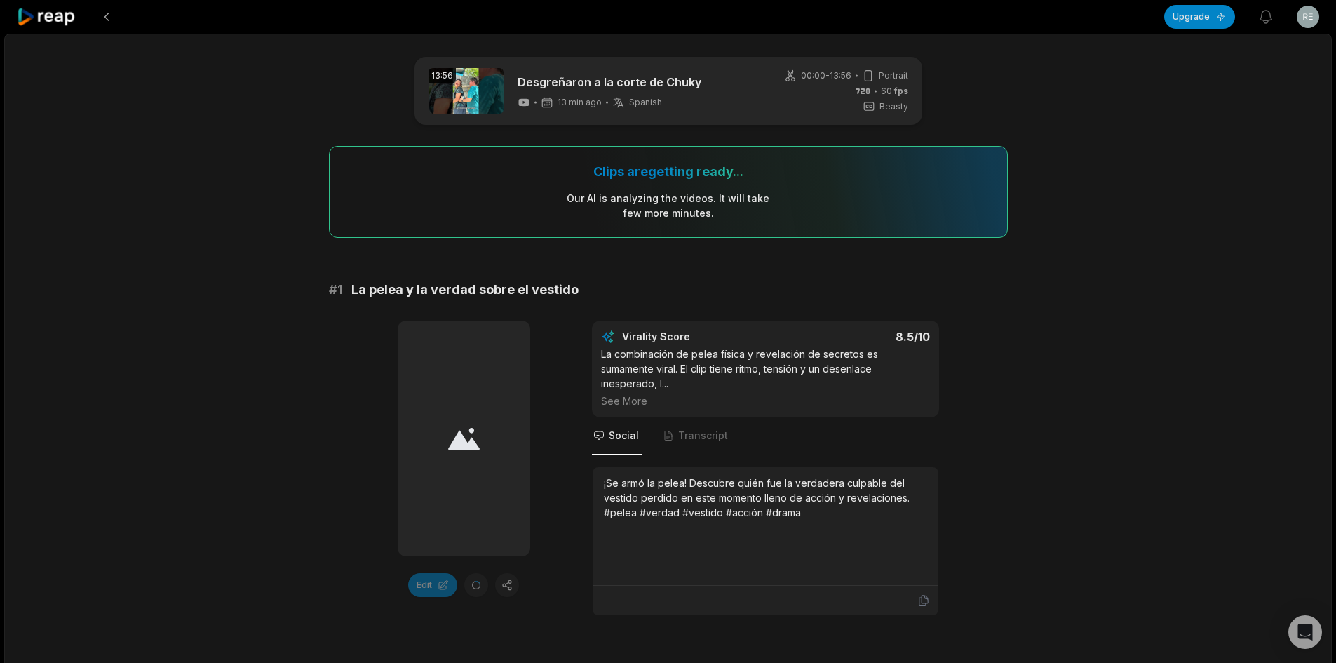
click at [36, 15] on icon at bounding box center [47, 17] width 60 height 19
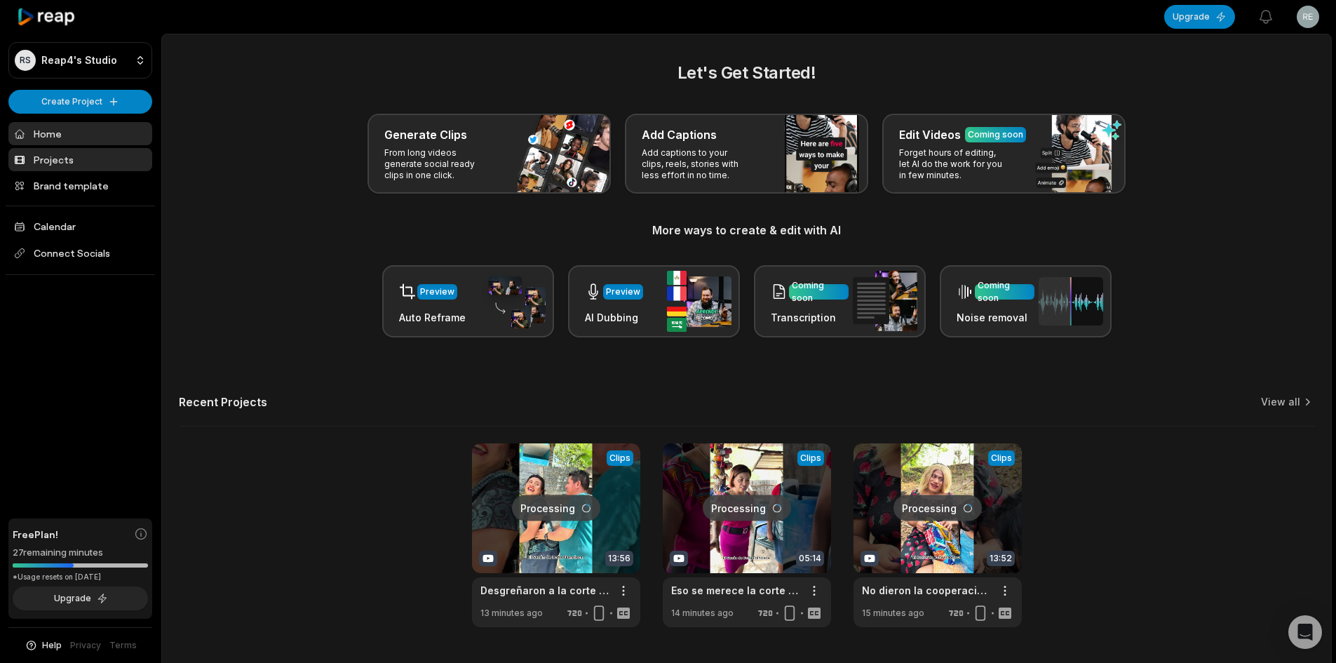
click at [65, 162] on link "Projects" at bounding box center [80, 159] width 144 height 23
